Goal: Answer question/provide support

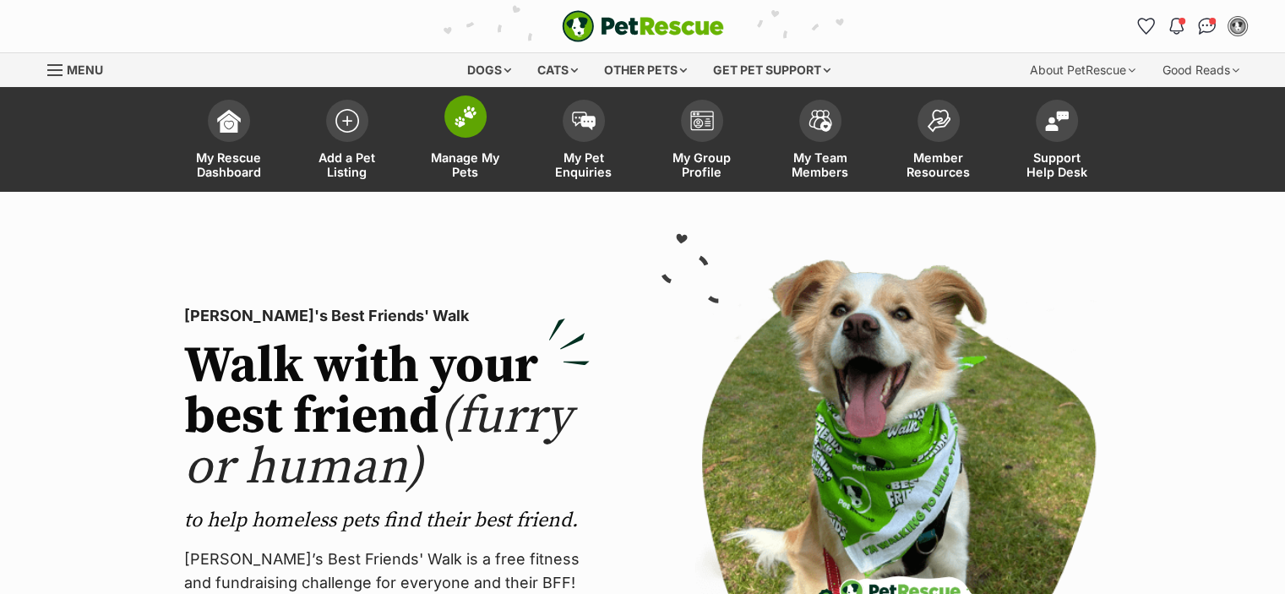
click at [466, 165] on span "Manage My Pets" at bounding box center [465, 164] width 76 height 29
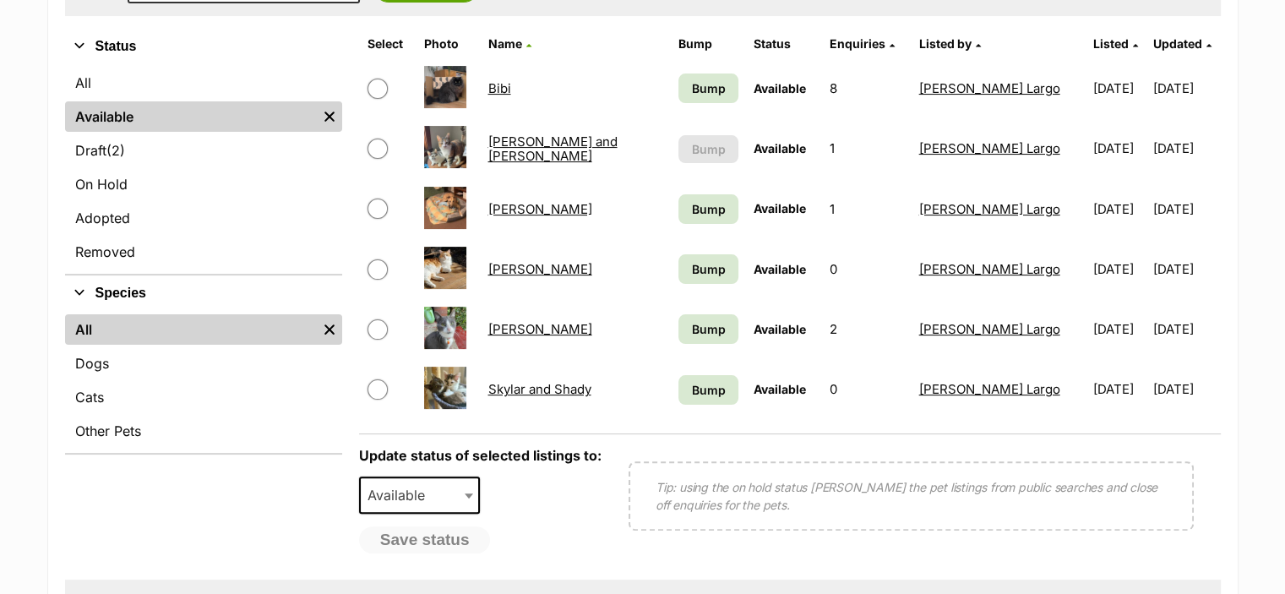
scroll to position [394, 0]
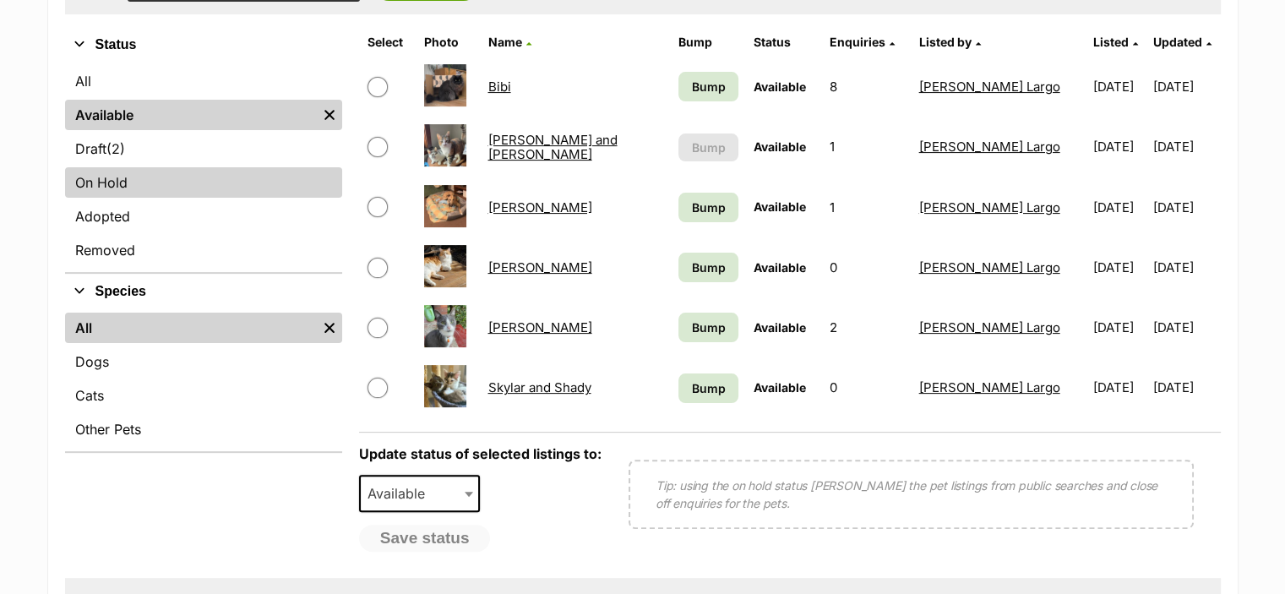
click at [222, 176] on link "On Hold" at bounding box center [203, 182] width 277 height 30
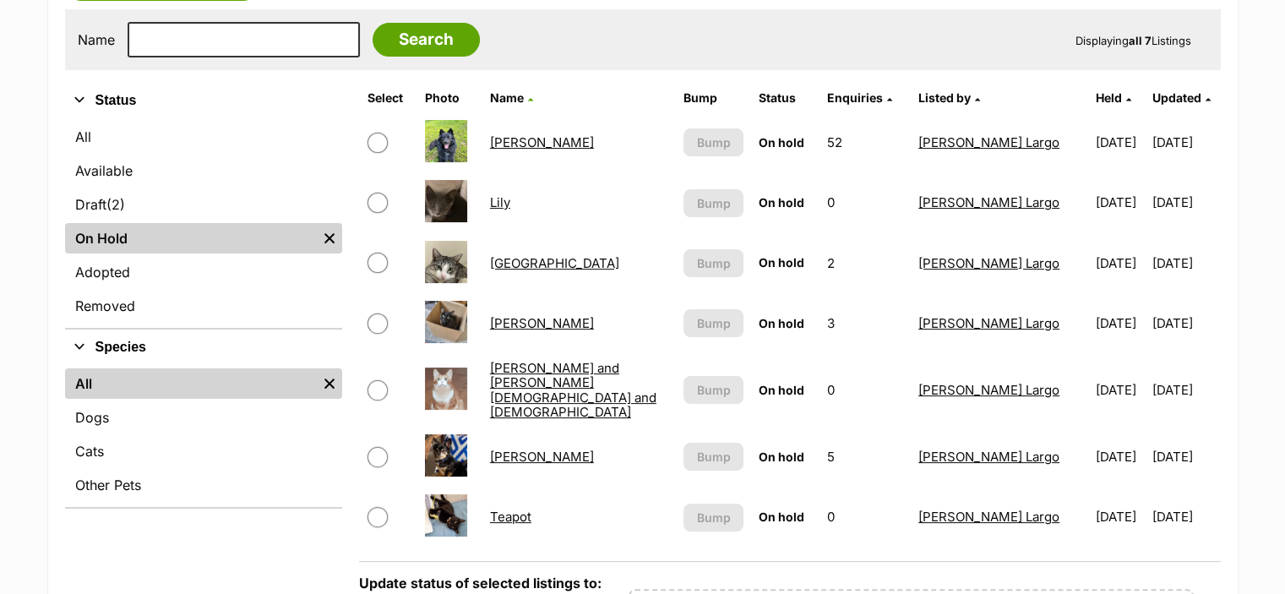
scroll to position [394, 0]
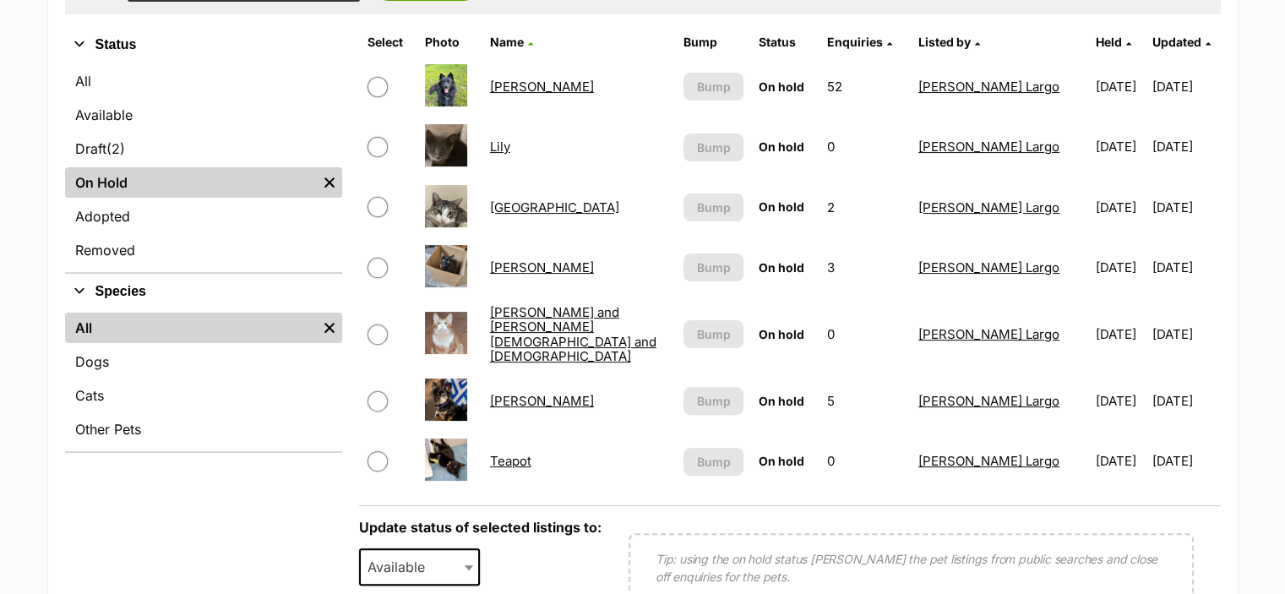
click at [516, 393] on link "[PERSON_NAME]" at bounding box center [542, 401] width 104 height 16
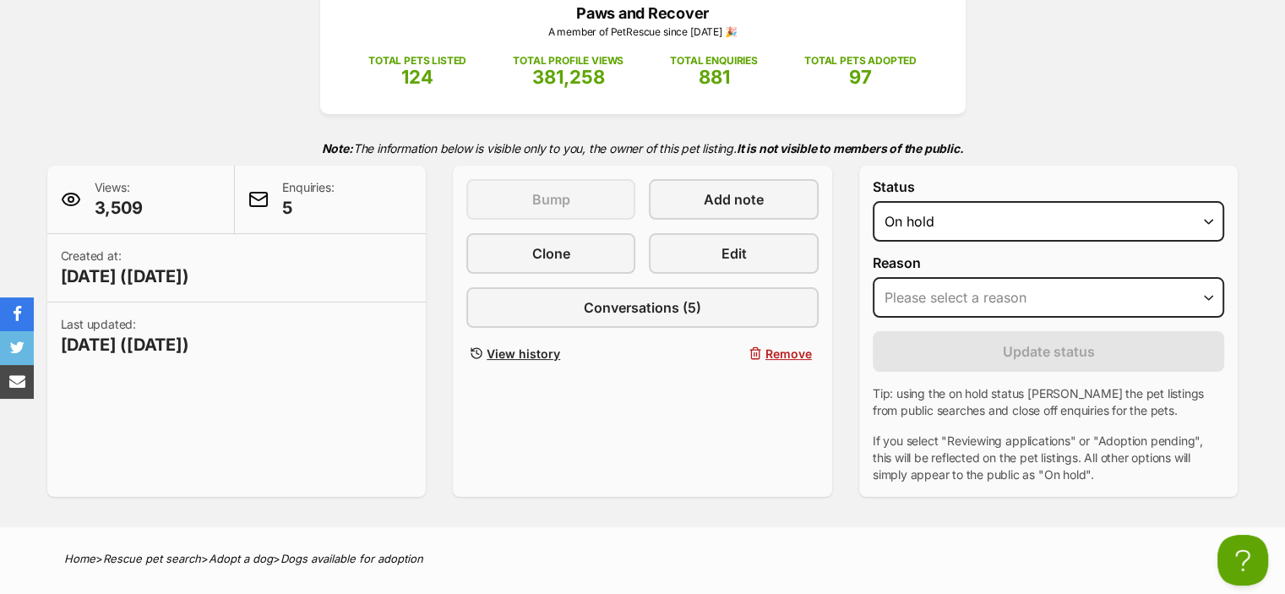
scroll to position [169, 0]
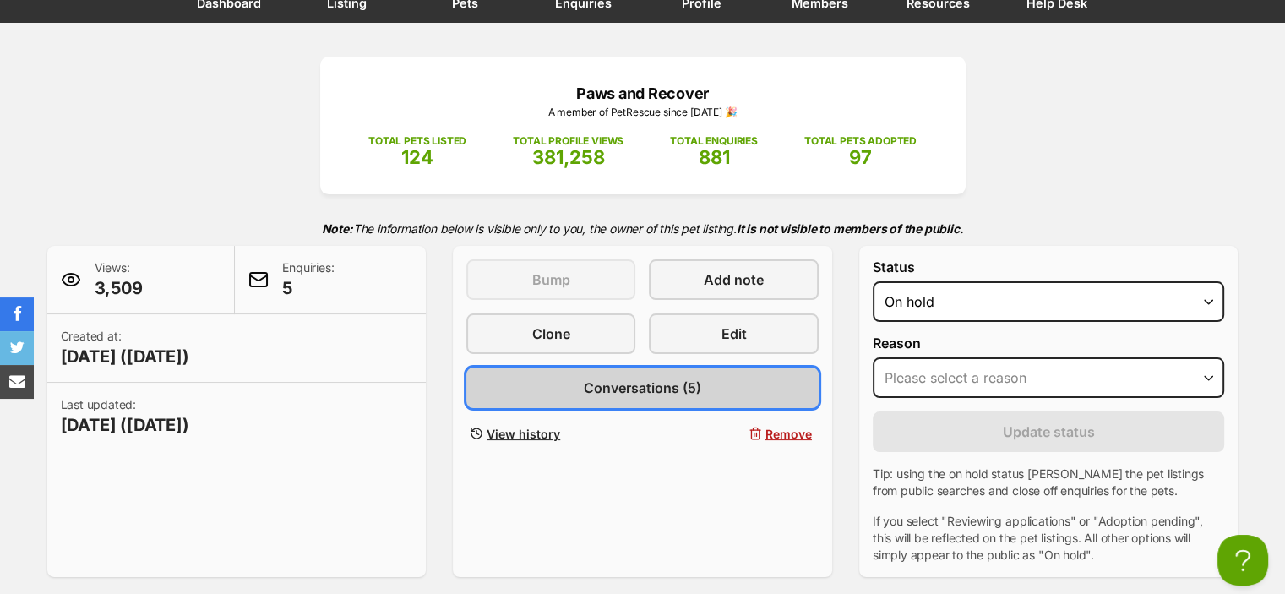
click at [666, 373] on link "Conversations (5)" at bounding box center [642, 387] width 352 height 41
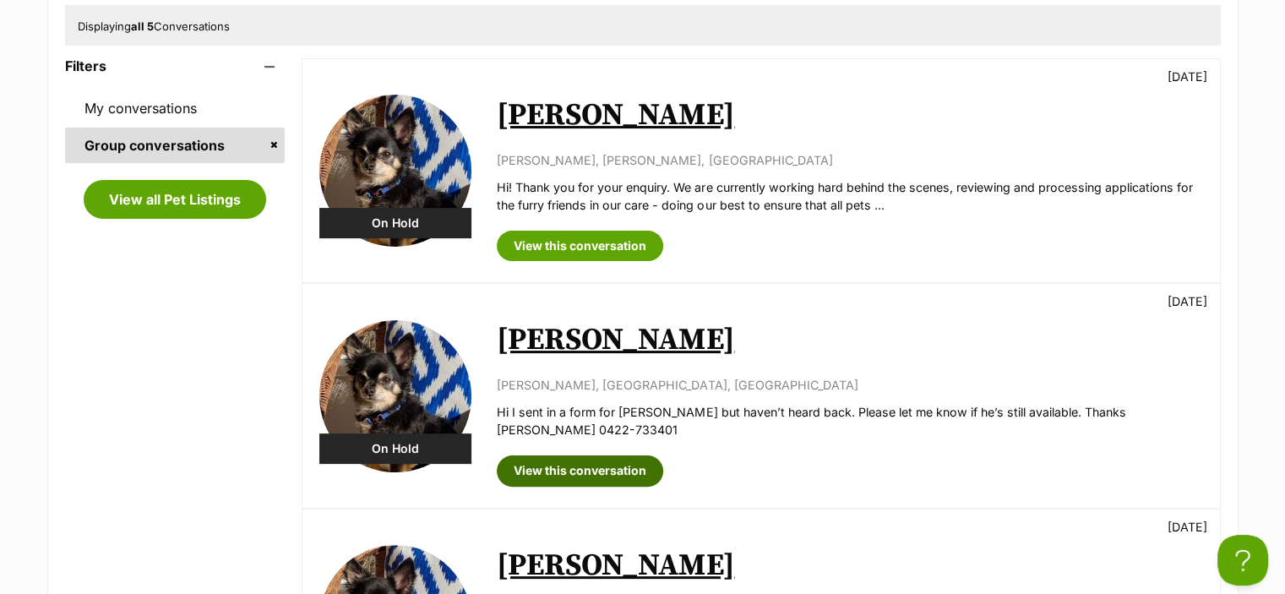
click at [591, 455] on link "View this conversation" at bounding box center [580, 470] width 166 height 30
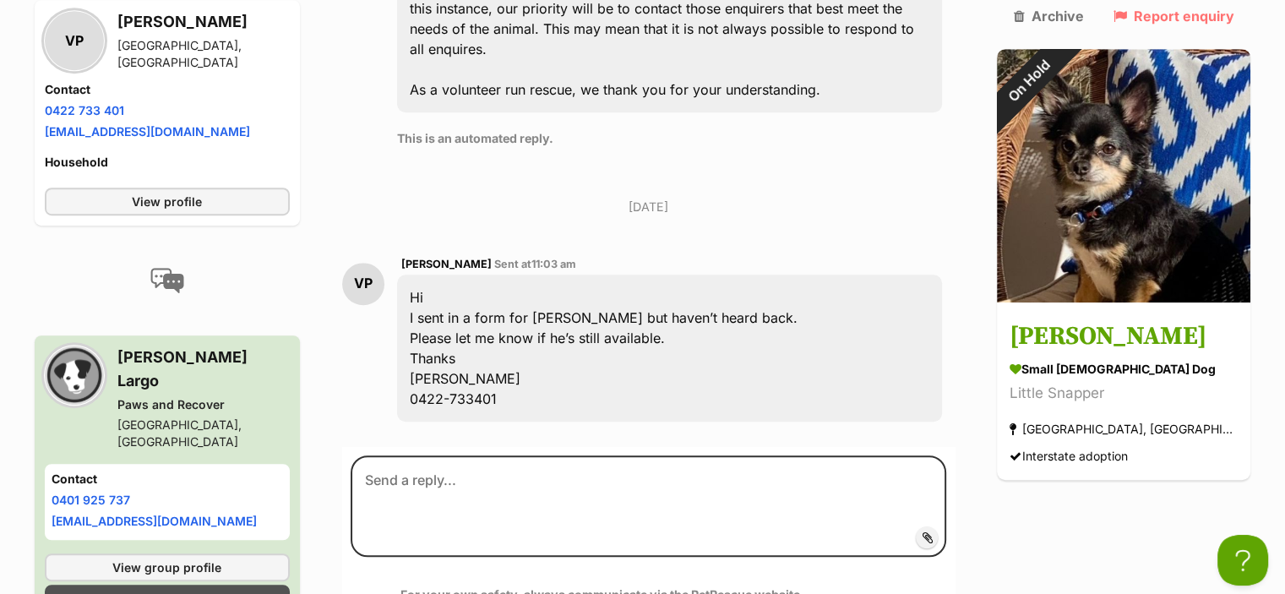
scroll to position [1126, 0]
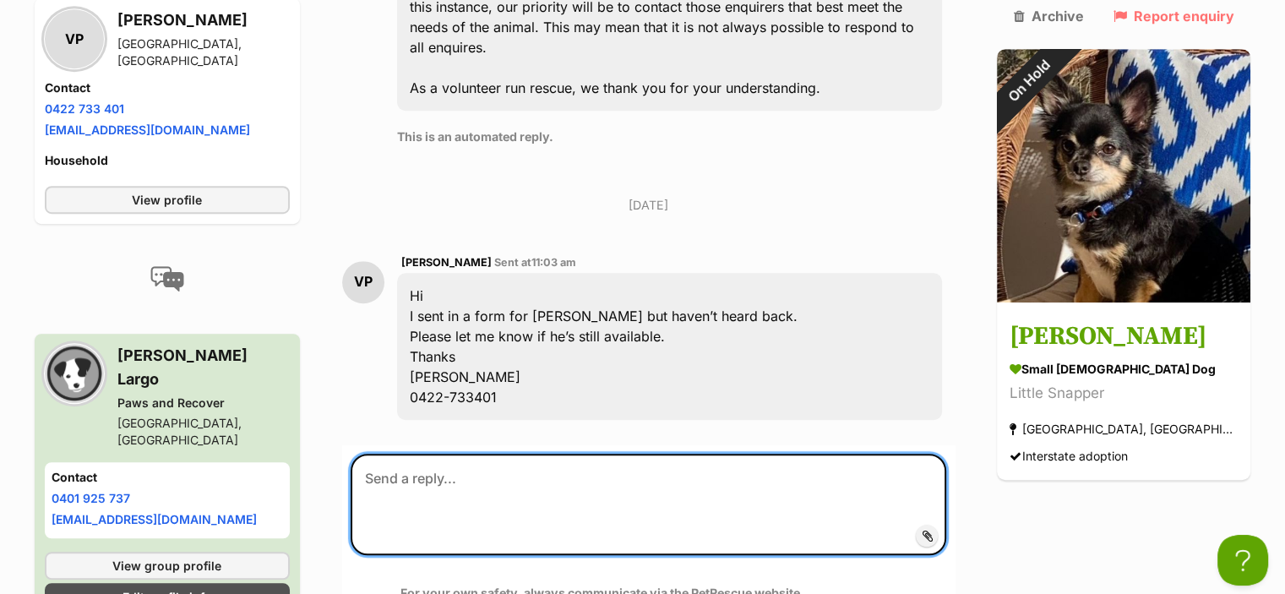
click at [578, 454] on textarea at bounding box center [649, 504] width 596 height 101
paste textarea "Hi [PERSON_NAME], thank you so much for your application for [PERSON_NAME]. Alt…"
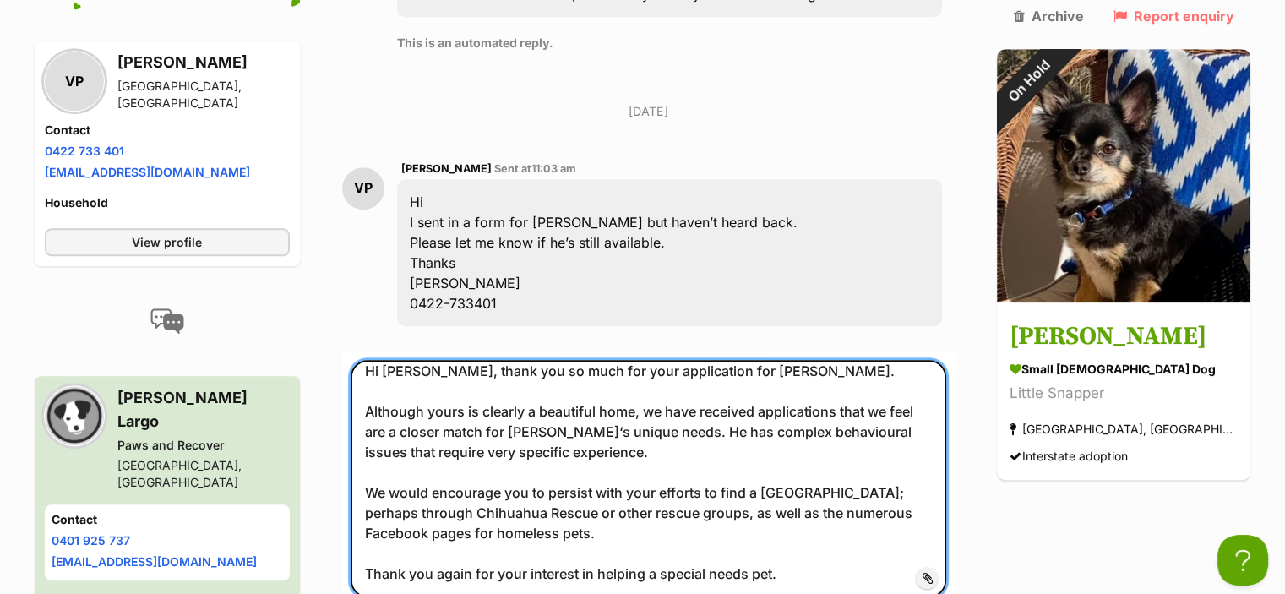
scroll to position [1238, 0]
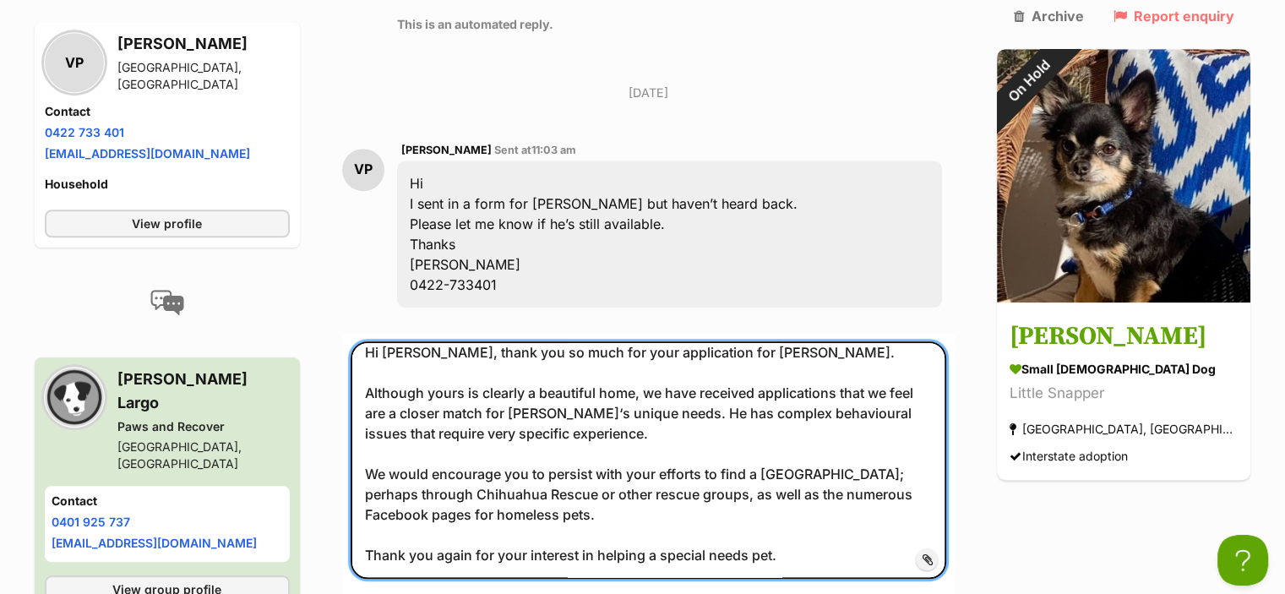
type textarea "Hi Vanessa, thank you so much for your application for Rocco. Although yours is…"
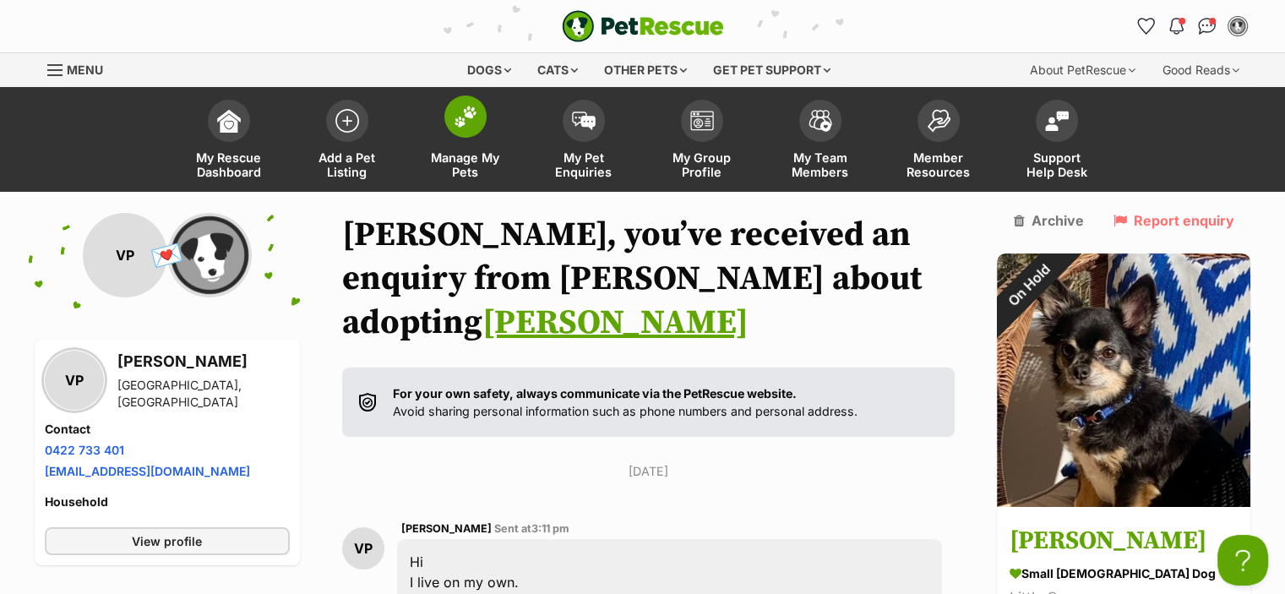
click at [452, 165] on span "Manage My Pets" at bounding box center [465, 164] width 76 height 29
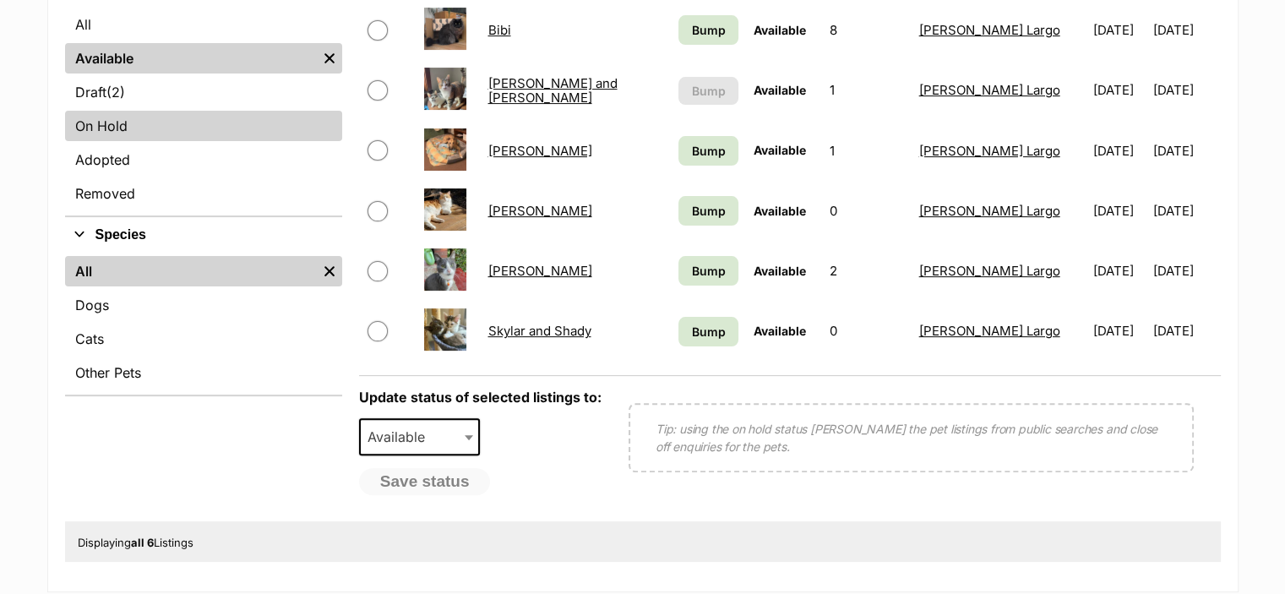
click at [187, 124] on link "On Hold" at bounding box center [203, 126] width 277 height 30
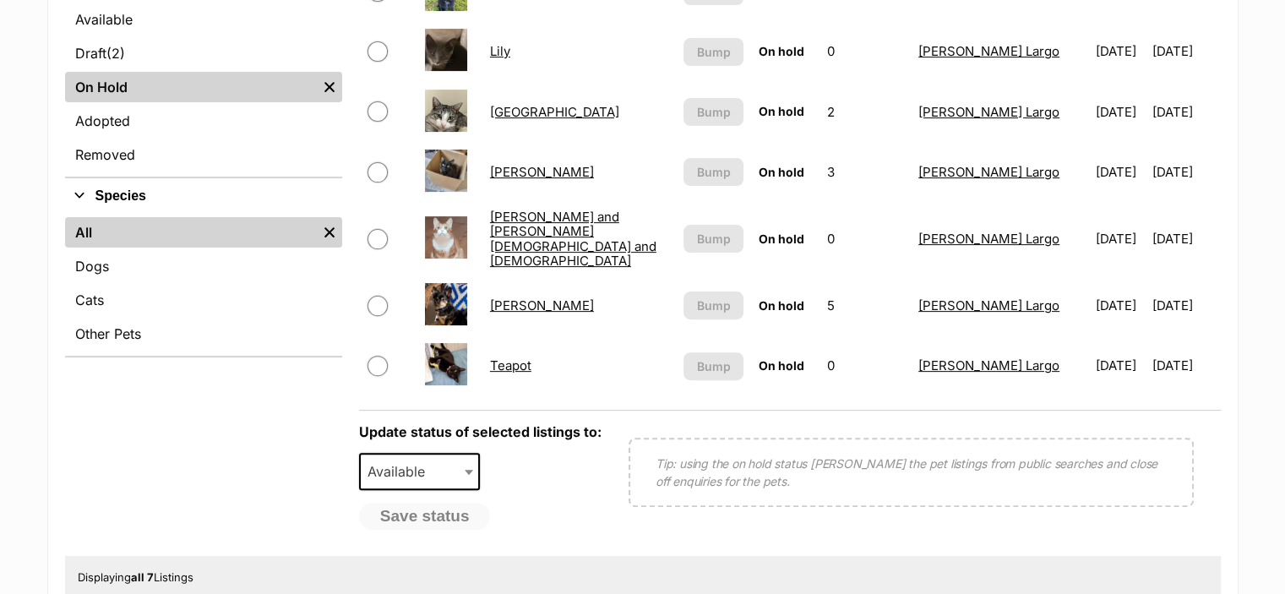
scroll to position [507, 0]
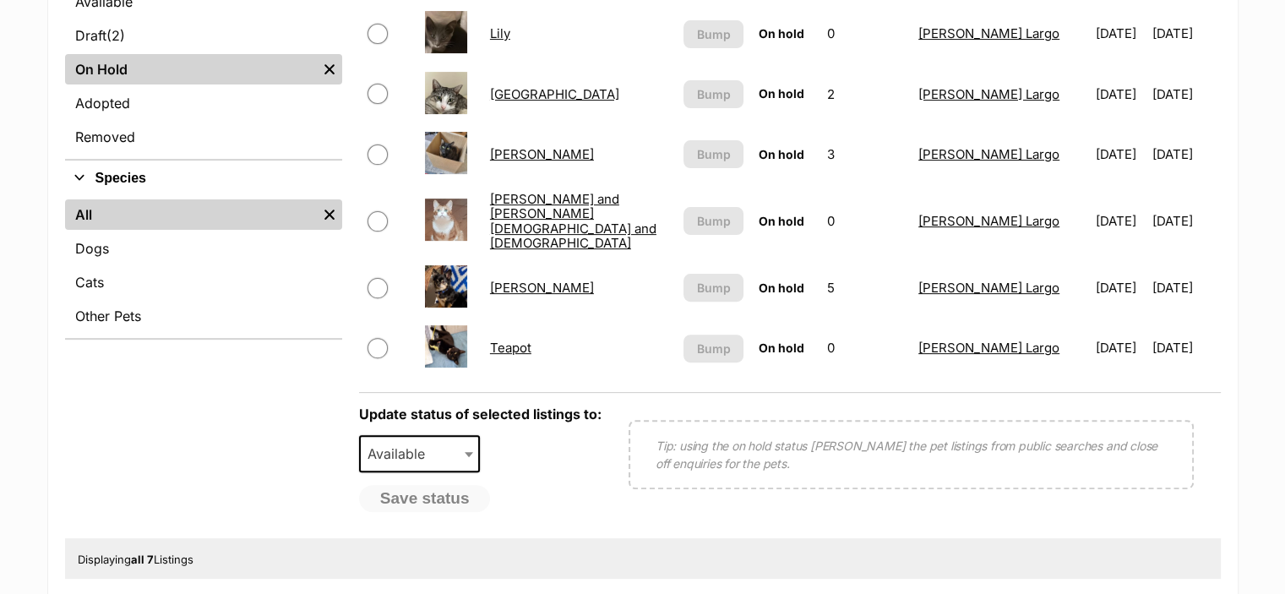
click at [516, 280] on link "[PERSON_NAME]" at bounding box center [542, 288] width 104 height 16
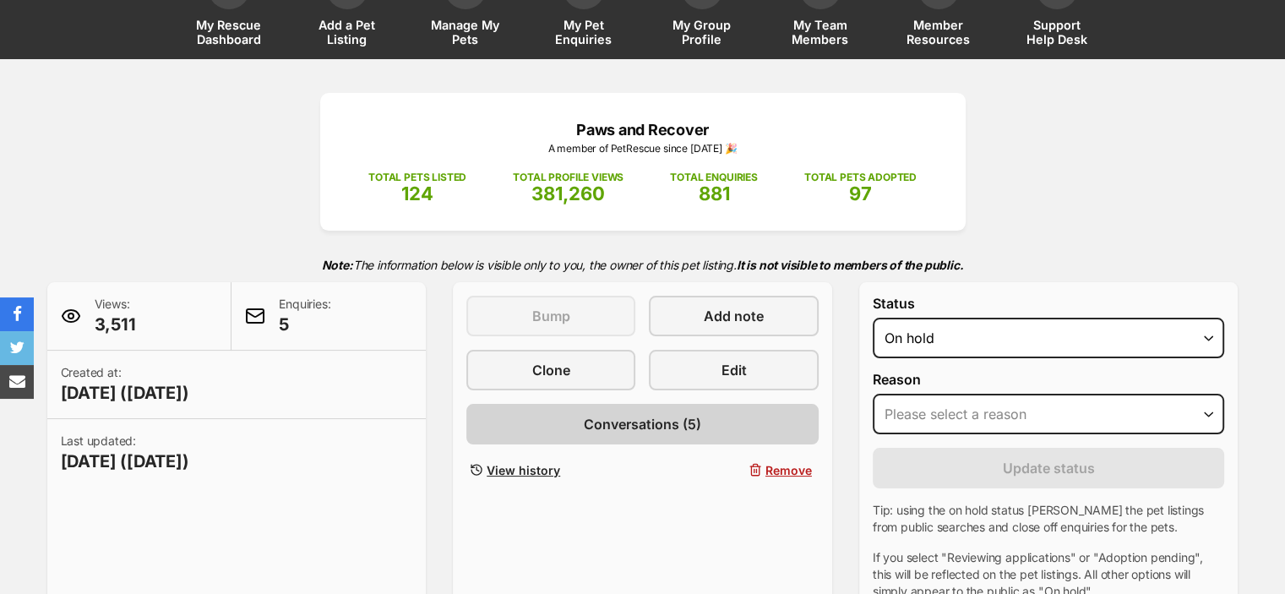
scroll to position [169, 0]
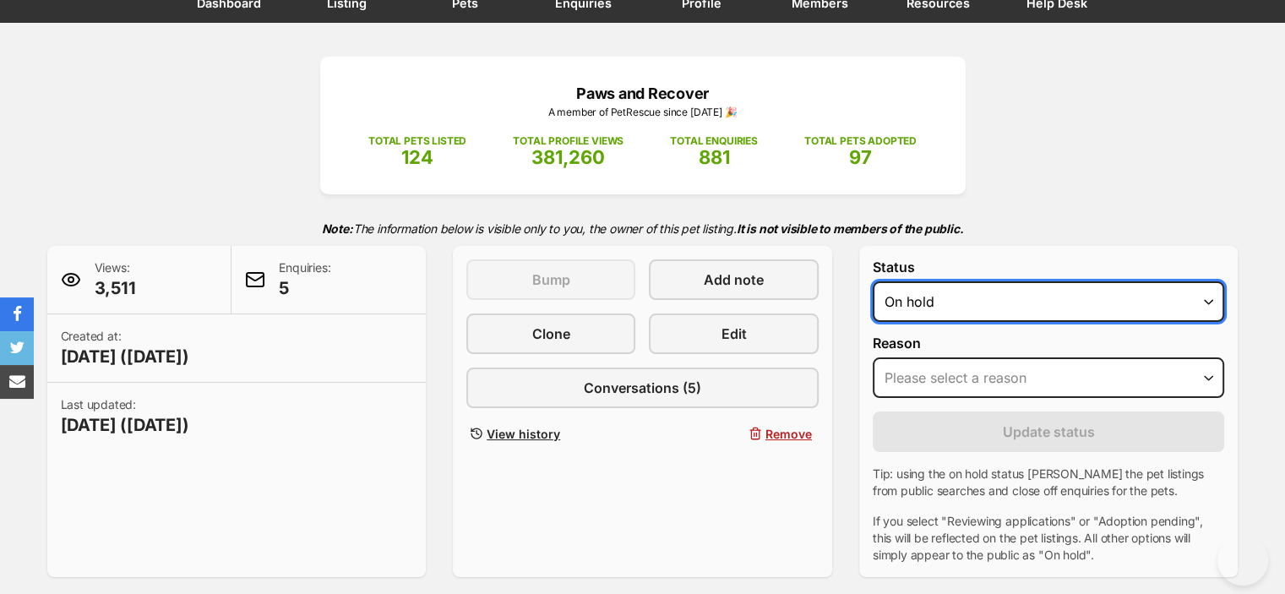
click at [977, 299] on select "Draft - not available as listing has enquires Available On hold Adopted" at bounding box center [1049, 301] width 352 height 41
click at [873, 281] on select "Draft - not available as listing has enquires Available On hold Adopted" at bounding box center [1049, 301] width 352 height 41
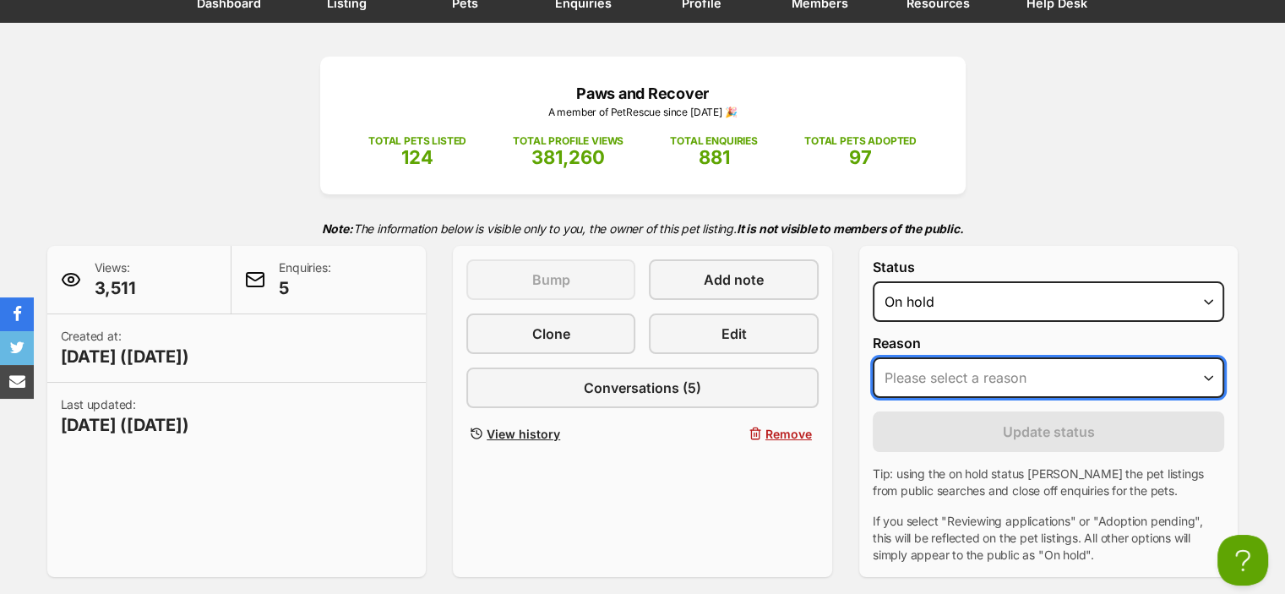
click at [1205, 376] on select "Please select a reason Medical reasons Reviewing applications Adoption pending …" at bounding box center [1049, 377] width 352 height 41
click at [873, 357] on select "Please select a reason Medical reasons Reviewing applications Adoption pending …" at bounding box center [1049, 377] width 352 height 41
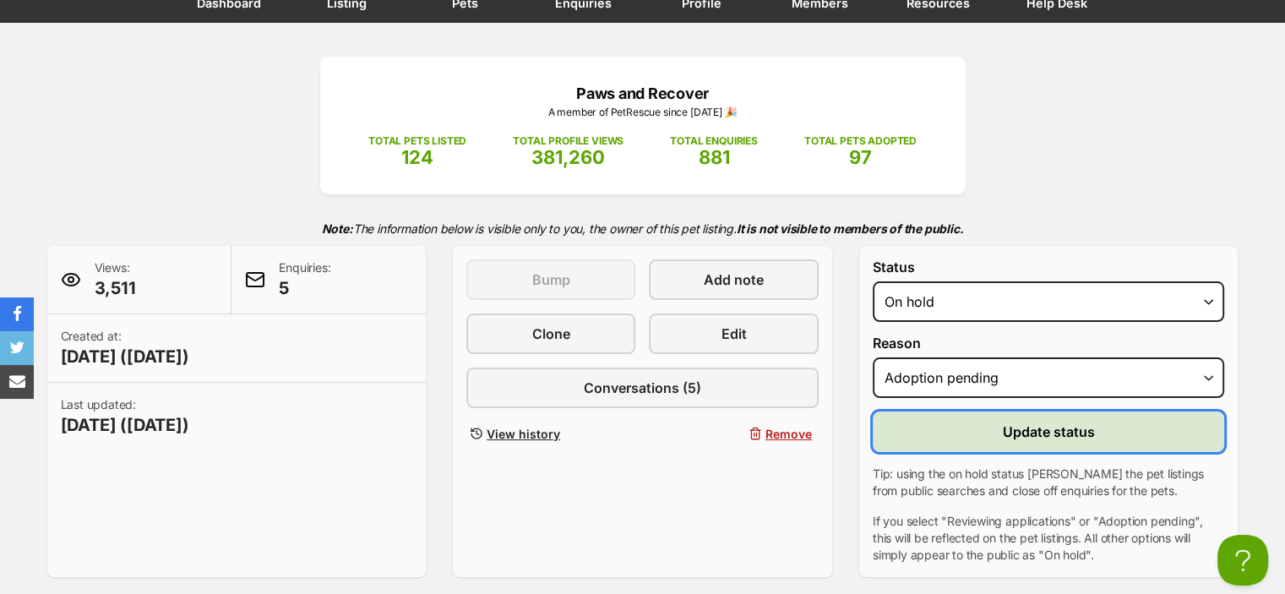
drag, startPoint x: 924, startPoint y: 416, endPoint x: 986, endPoint y: 437, distance: 65.2
click at [925, 416] on button "Update status" at bounding box center [1049, 431] width 352 height 41
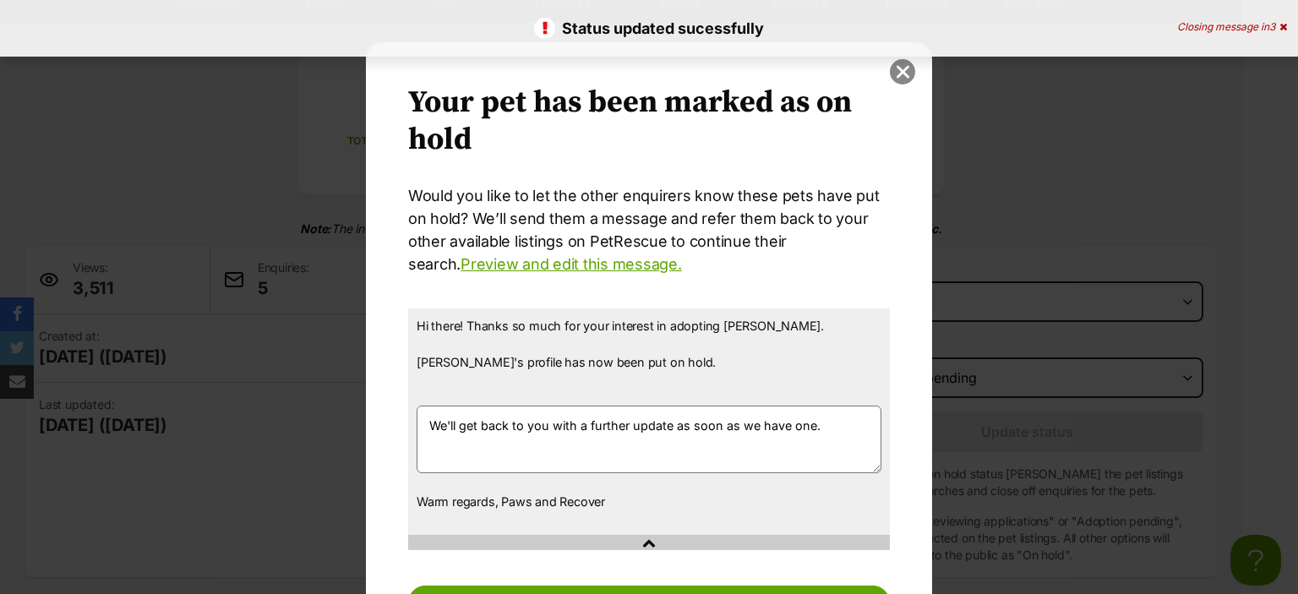
click at [890, 70] on button "close" at bounding box center [902, 71] width 25 height 25
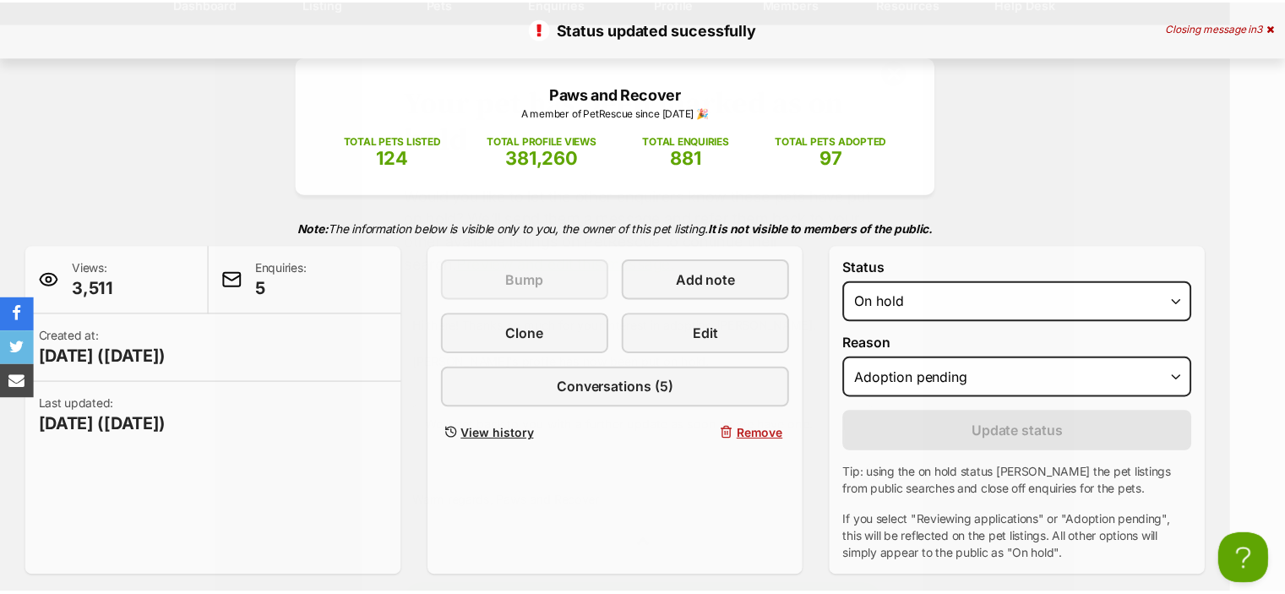
scroll to position [169, 0]
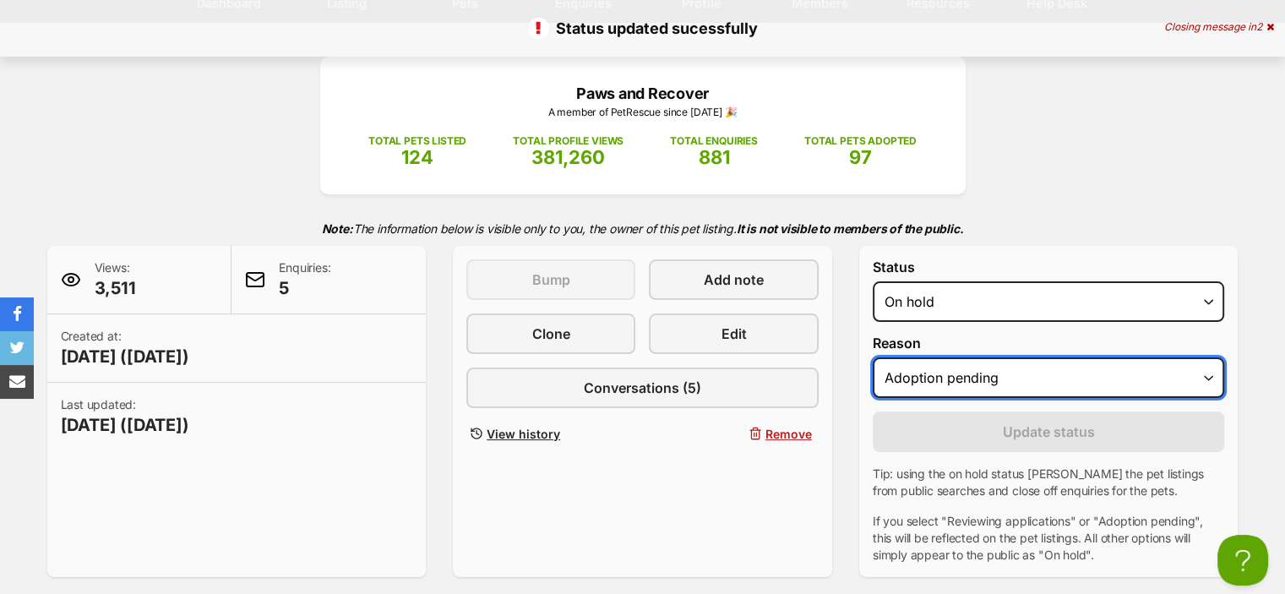
click at [1206, 371] on select "Please select a reason Medical reasons Reviewing applications Adoption pending …" at bounding box center [1049, 377] width 352 height 41
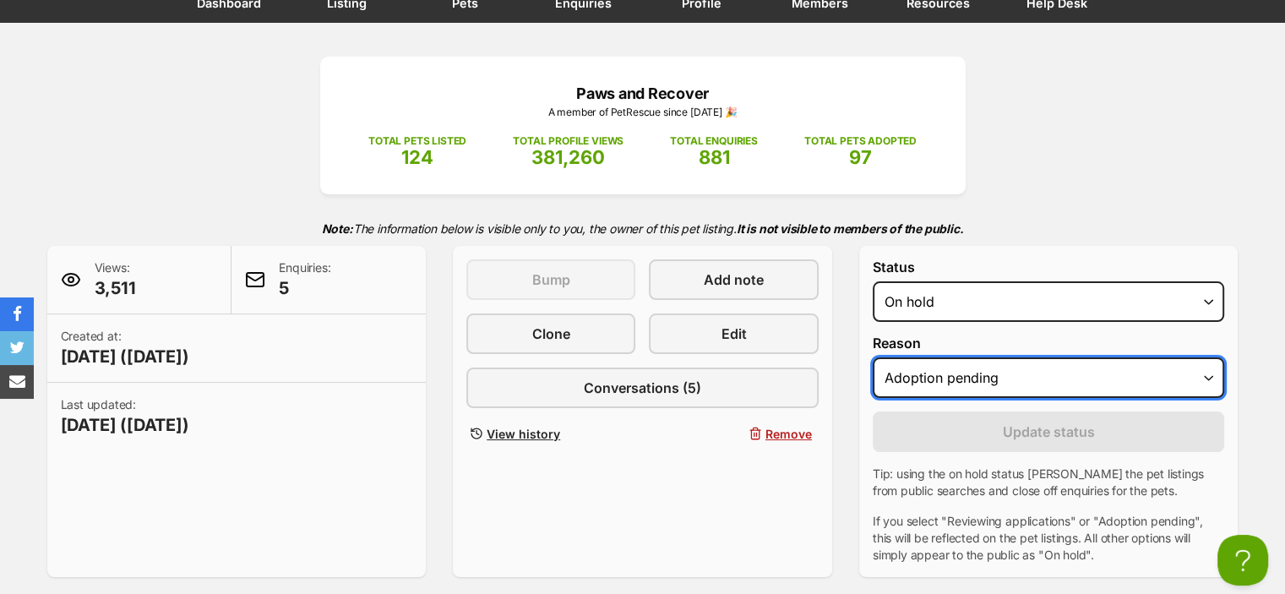
select select "reviewing_applications"
click at [873, 357] on select "Please select a reason Medical reasons Reviewing applications Adoption pending …" at bounding box center [1049, 377] width 352 height 41
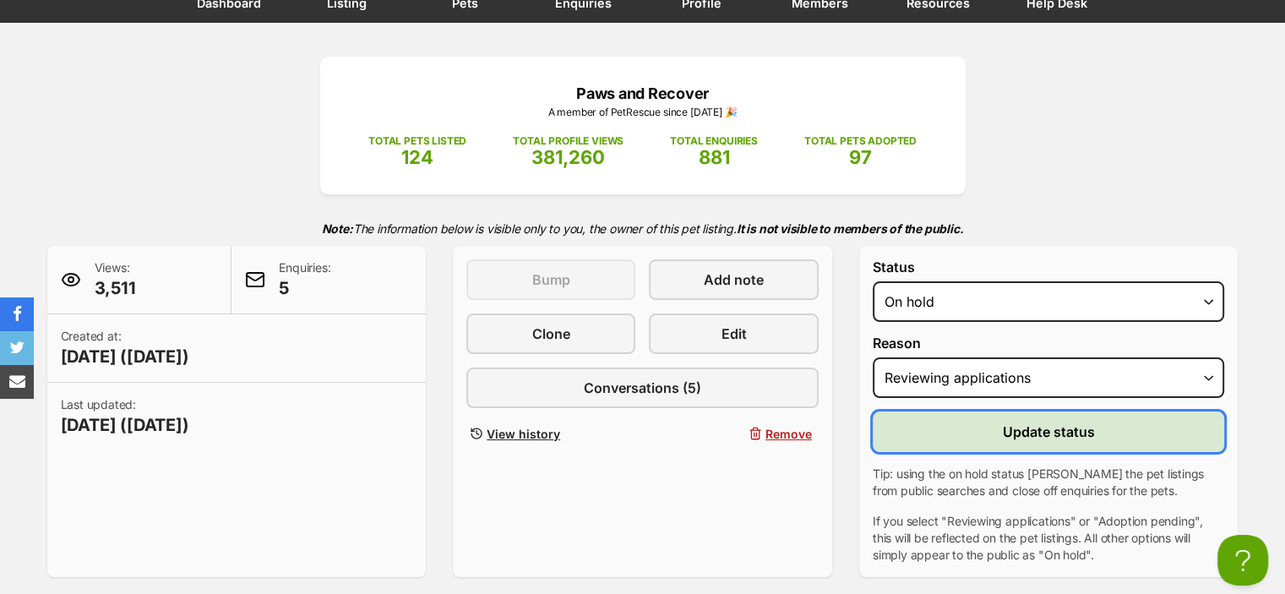
click at [1105, 427] on button "Update status" at bounding box center [1049, 431] width 352 height 41
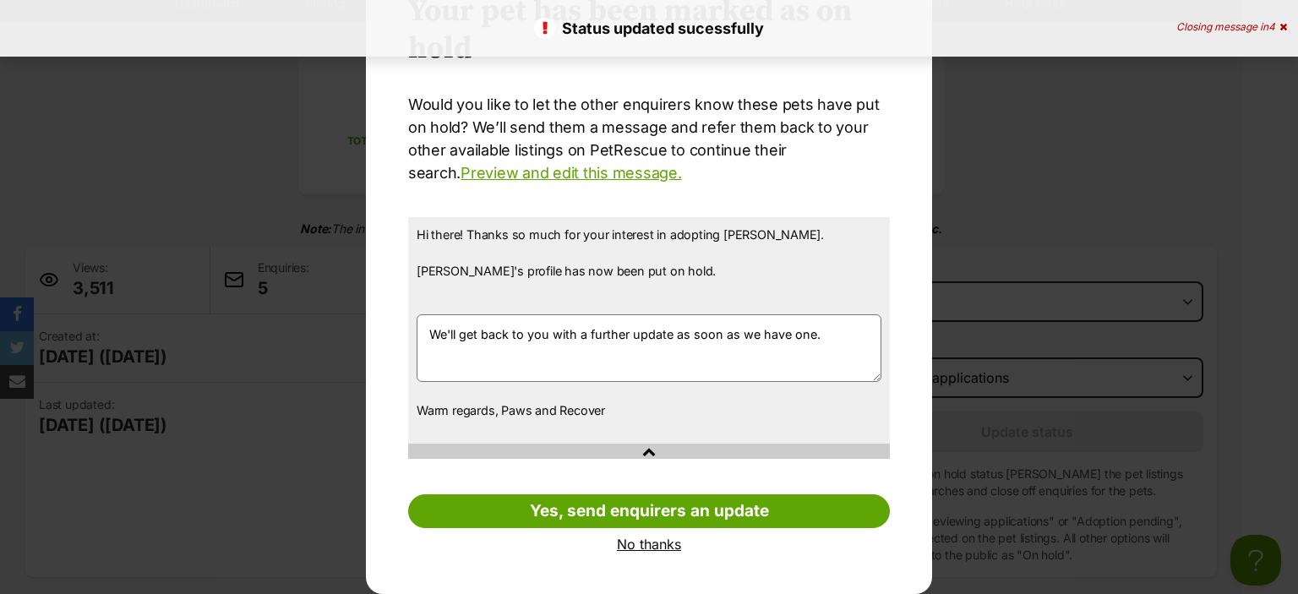
scroll to position [91, 0]
click at [645, 545] on link "No thanks" at bounding box center [649, 543] width 482 height 15
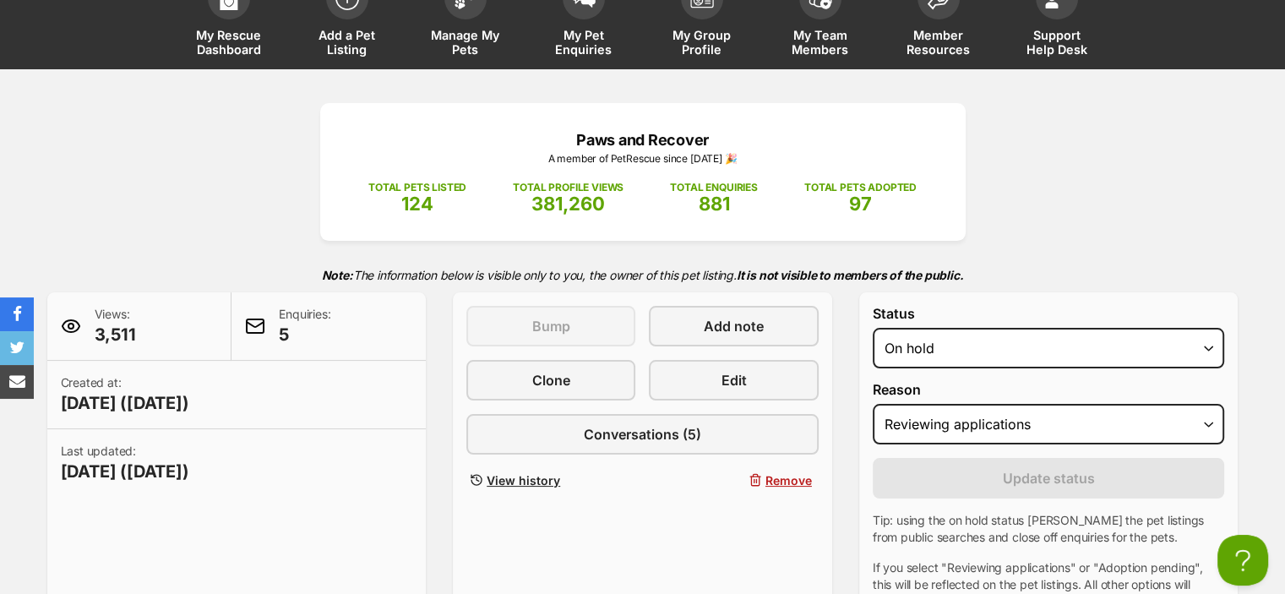
scroll to position [0, 0]
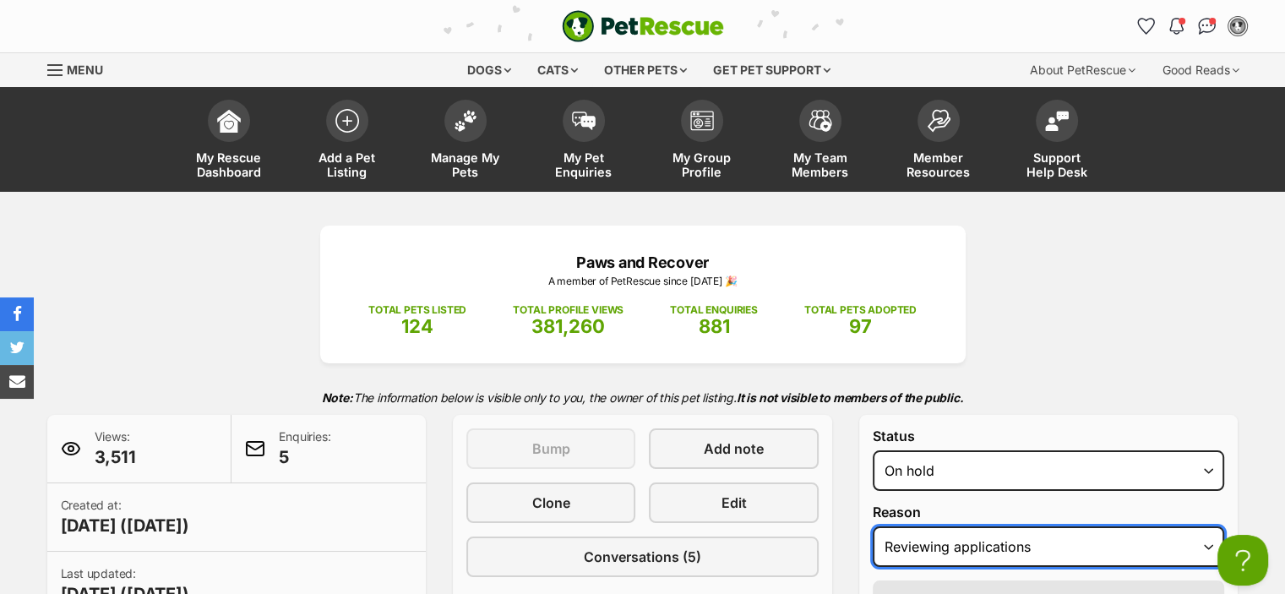
click at [950, 536] on select "Please select a reason Medical reasons Reviewing applications Adoption pending …" at bounding box center [1049, 546] width 352 height 41
click at [873, 526] on select "Please select a reason Medical reasons Reviewing applications Adoption pending …" at bounding box center [1049, 546] width 352 height 41
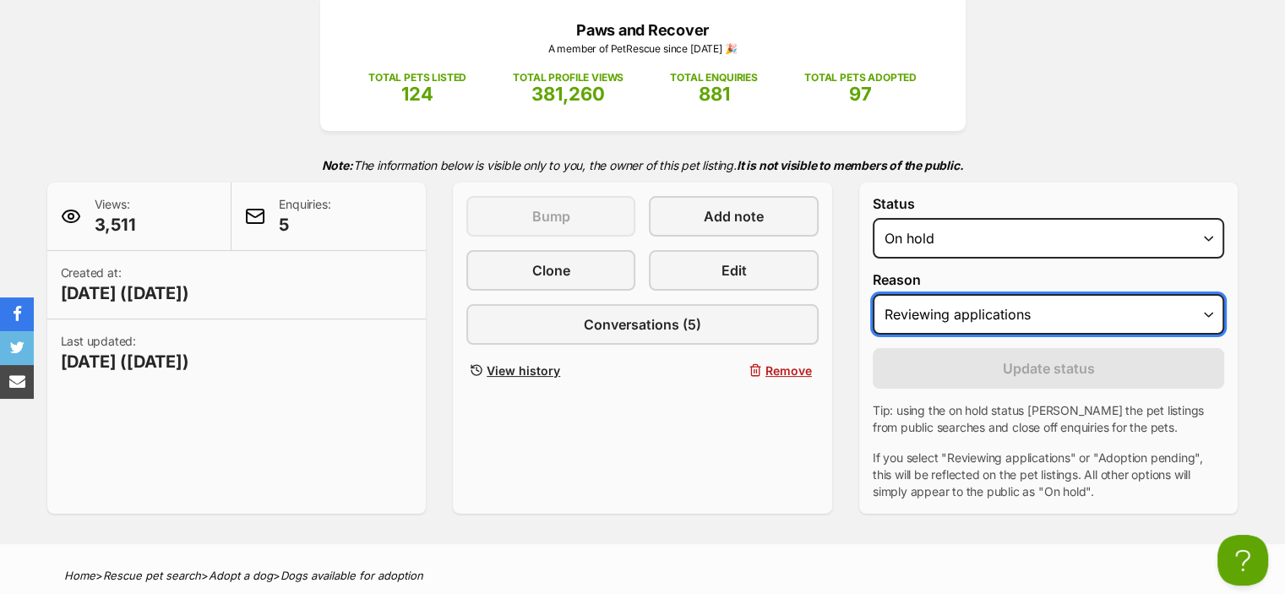
scroll to position [225, 0]
